Goal: Information Seeking & Learning: Learn about a topic

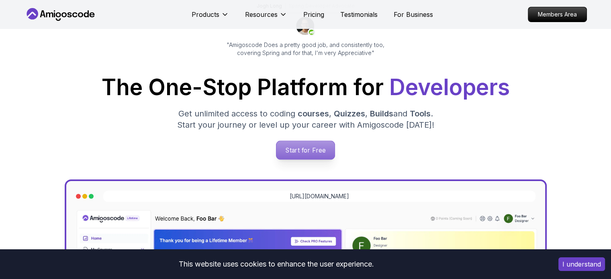
click at [304, 146] on p "Start for Free" at bounding box center [306, 150] width 58 height 18
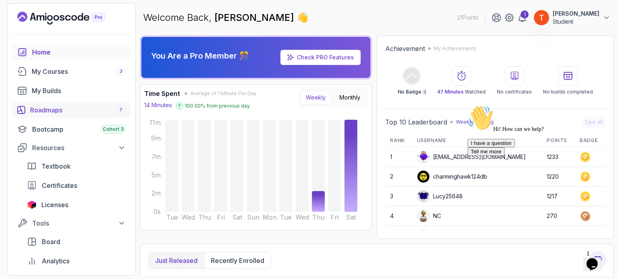
click at [64, 107] on div "Roadmaps 7" at bounding box center [78, 110] width 96 height 10
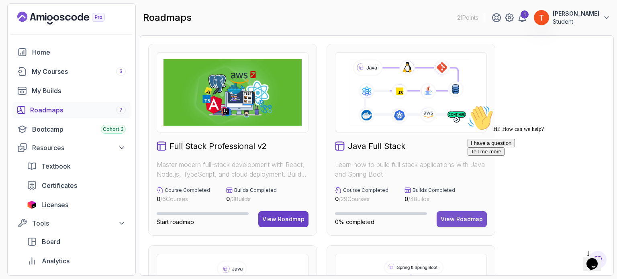
click at [462, 223] on button "View Roadmap" at bounding box center [462, 219] width 50 height 16
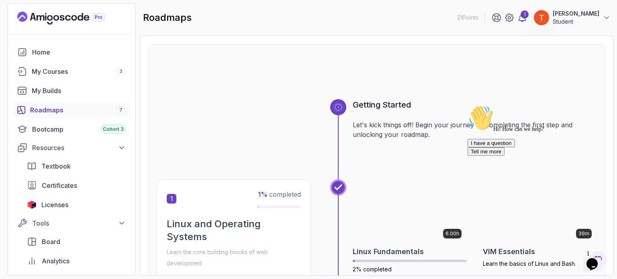
scroll to position [121, 0]
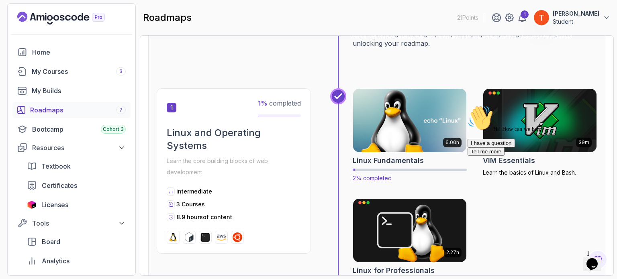
click at [405, 135] on img at bounding box center [410, 120] width 119 height 67
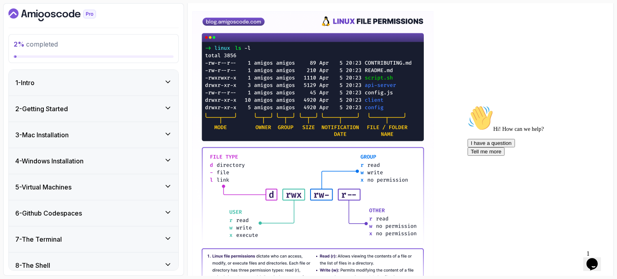
click at [100, 159] on div "4 - Windows Installation" at bounding box center [93, 161] width 157 height 10
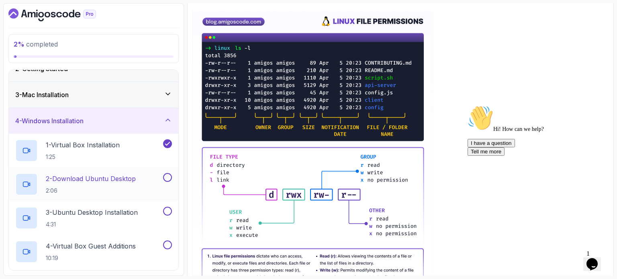
scroll to position [80, 0]
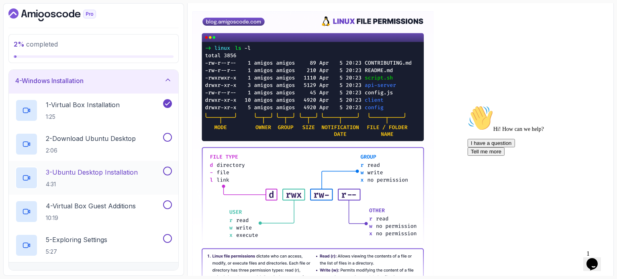
click at [106, 174] on p "3 - Ubuntu Desktop Installation" at bounding box center [92, 173] width 92 height 10
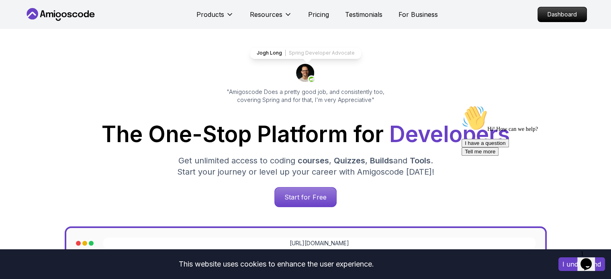
scroll to position [80, 0]
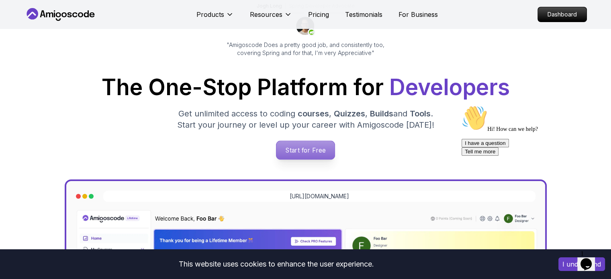
click at [285, 148] on p "Start for Free" at bounding box center [306, 150] width 58 height 18
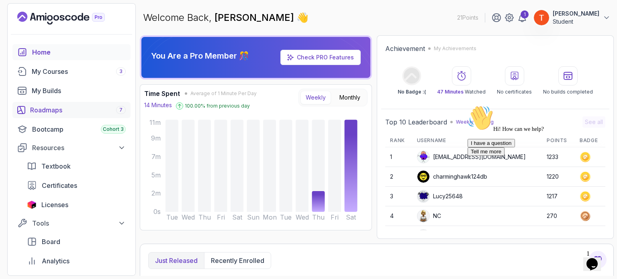
click at [56, 112] on div "Roadmaps 7" at bounding box center [78, 110] width 96 height 10
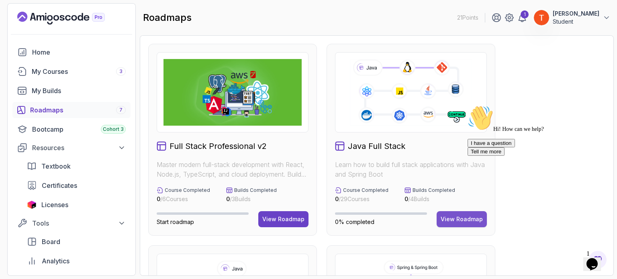
click at [453, 220] on div "View Roadmap" at bounding box center [462, 219] width 42 height 8
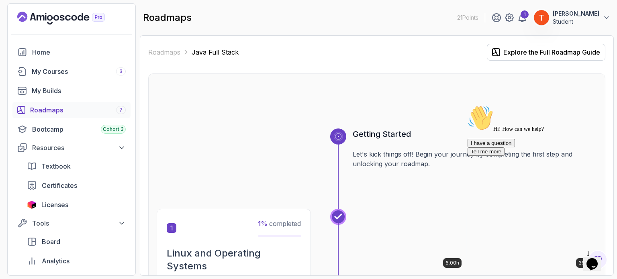
scroll to position [121, 0]
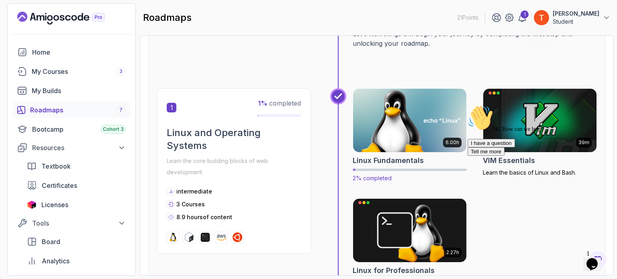
click at [389, 152] on div "6.00h" at bounding box center [410, 120] width 114 height 64
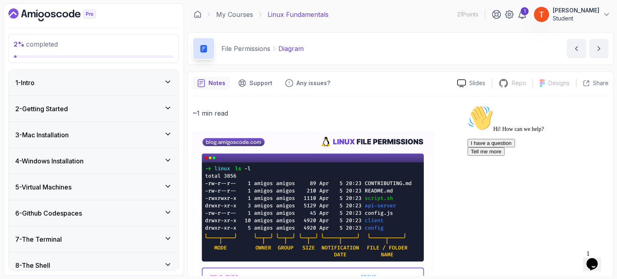
click at [84, 161] on h3 "4 - Windows Installation" at bounding box center [49, 161] width 68 height 10
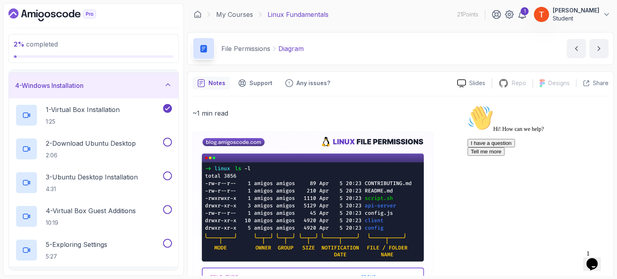
scroll to position [80, 0]
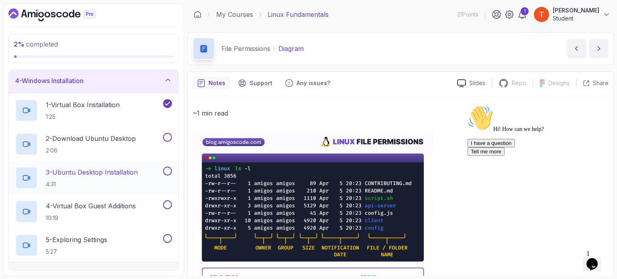
click at [93, 172] on p "3 - Ubuntu Desktop Installation" at bounding box center [92, 173] width 92 height 10
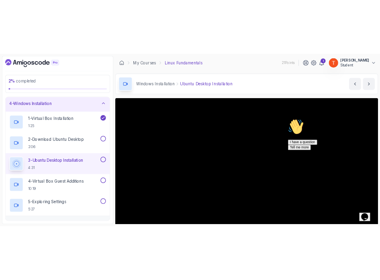
scroll to position [40, 0]
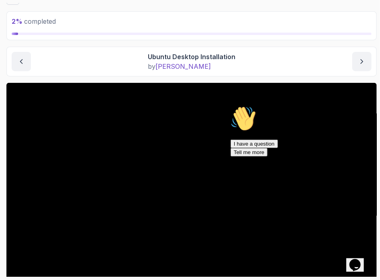
click at [230, 130] on div "Hi! How can we help? I have a question Tell me more" at bounding box center [302, 130] width 145 height 51
click at [230, 105] on icon "Chat attention grabber" at bounding box center [230, 105] width 0 height 0
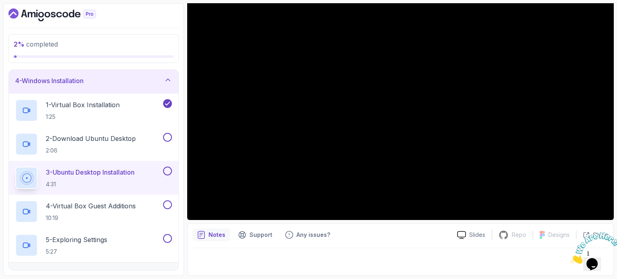
scroll to position [55, 0]
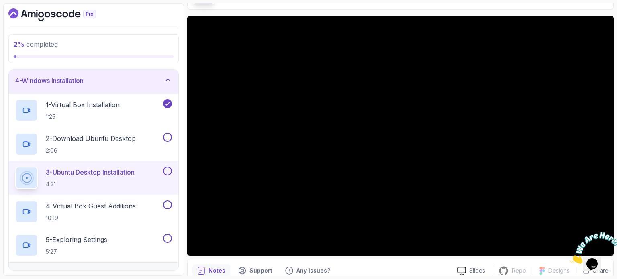
click at [571, 258] on icon "Close" at bounding box center [571, 261] width 0 height 7
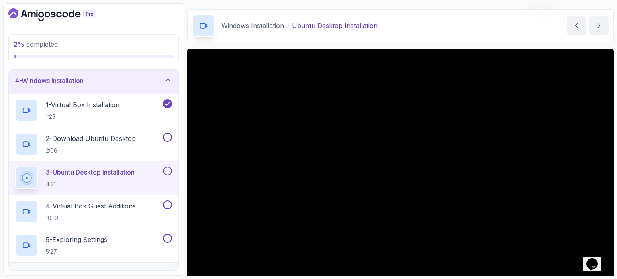
scroll to position [91, 0]
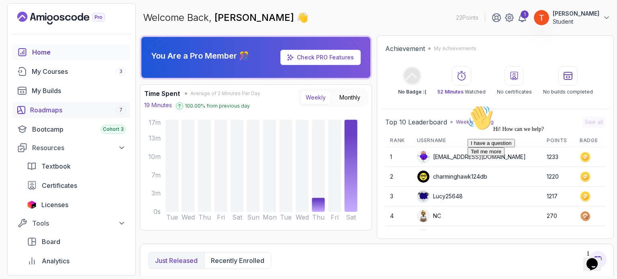
click at [53, 109] on div "Roadmaps 7" at bounding box center [78, 110] width 96 height 10
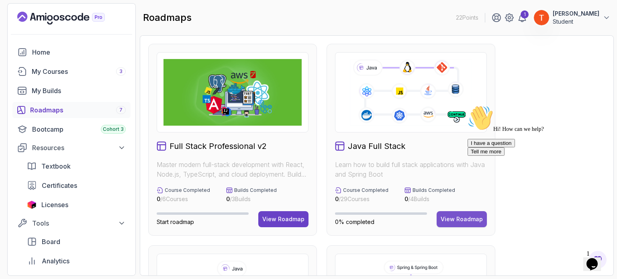
click at [458, 214] on button "View Roadmap" at bounding box center [462, 219] width 50 height 16
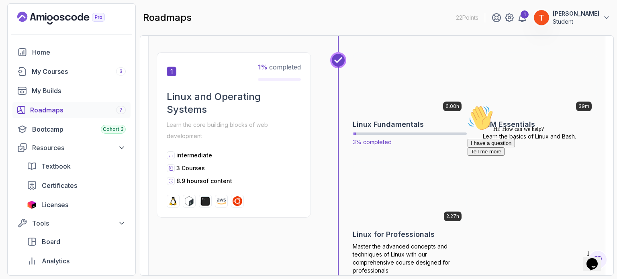
scroll to position [161, 0]
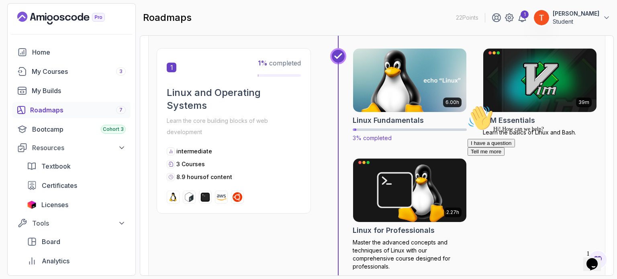
click at [413, 103] on img at bounding box center [410, 80] width 119 height 67
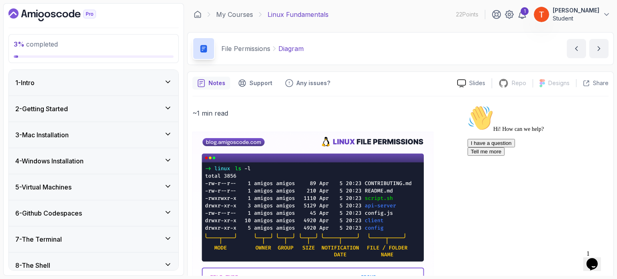
click at [79, 158] on h3 "4 - Windows Installation" at bounding box center [49, 161] width 68 height 10
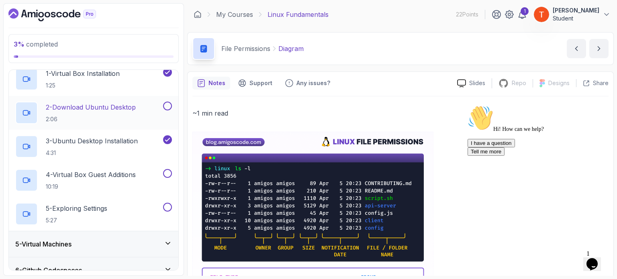
scroll to position [161, 0]
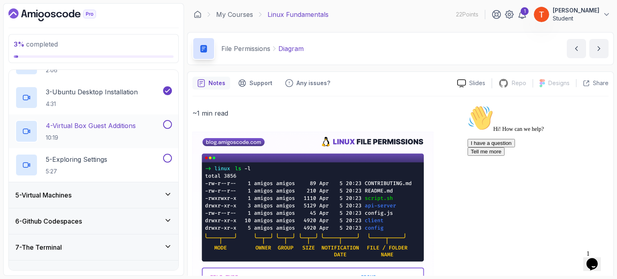
click at [110, 125] on p "4 - Virtual Box Guest Additions" at bounding box center [91, 126] width 90 height 10
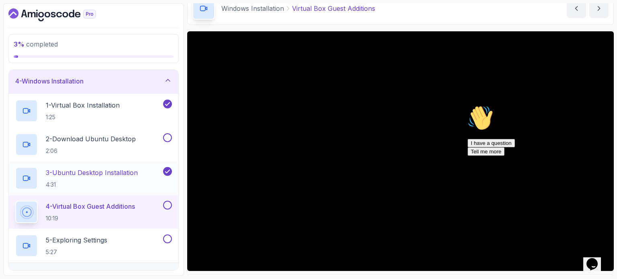
scroll to position [80, 0]
click at [94, 173] on p "3 - Ubuntu Desktop Installation" at bounding box center [92, 173] width 92 height 10
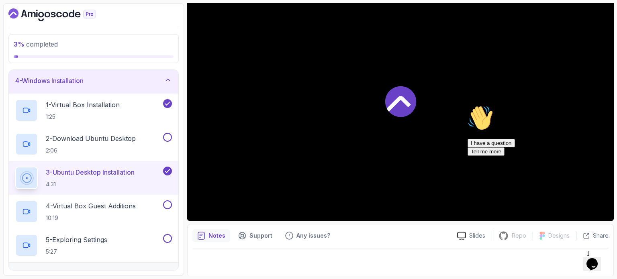
scroll to position [91, 0]
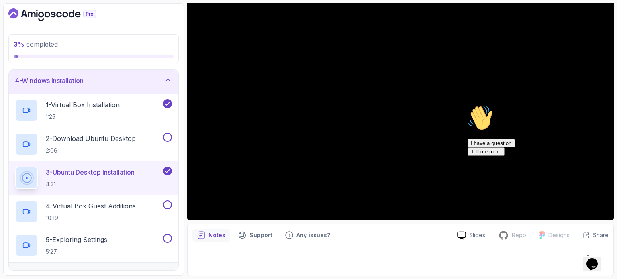
click at [468, 105] on icon "Chat attention grabber" at bounding box center [468, 105] width 0 height 0
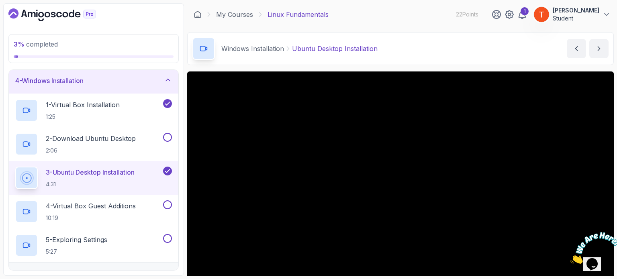
scroll to position [40, 0]
